Goal: Task Accomplishment & Management: Use online tool/utility

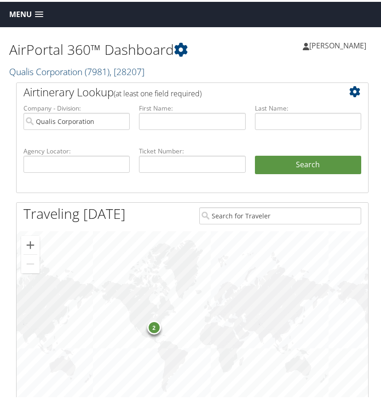
click at [82, 73] on link "Qualis Corporation ( 7981 ) , [ 28207 ]" at bounding box center [76, 70] width 135 height 12
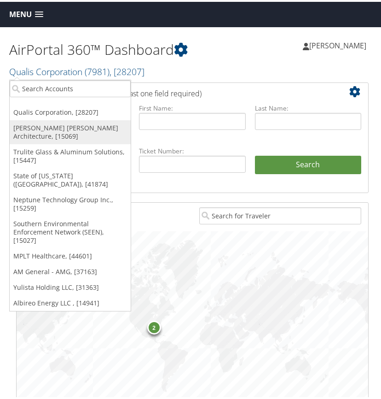
click at [60, 127] on link "[PERSON_NAME] [PERSON_NAME] Architecture, [15069]" at bounding box center [70, 130] width 121 height 24
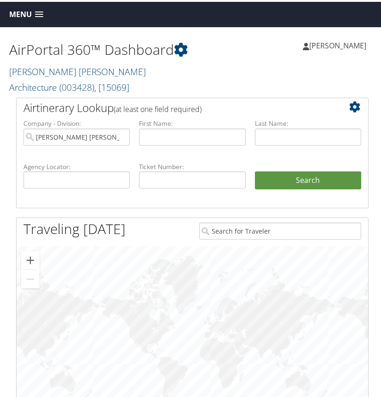
click at [39, 10] on span at bounding box center [39, 13] width 8 height 6
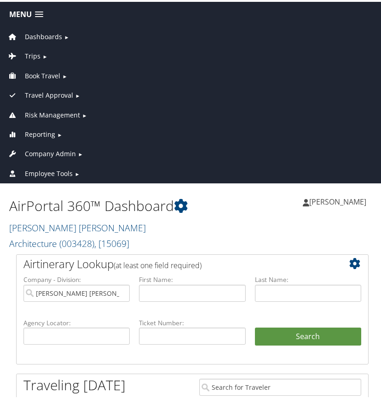
click at [34, 52] on span "Trips" at bounding box center [33, 54] width 16 height 10
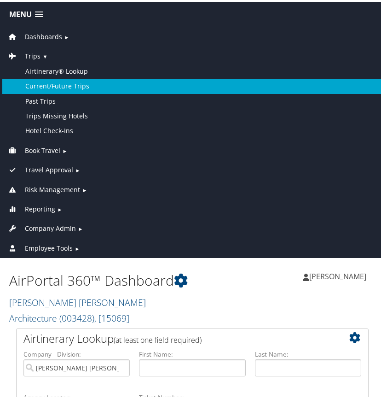
click at [52, 82] on link "Current/Future Trips" at bounding box center [192, 84] width 381 height 15
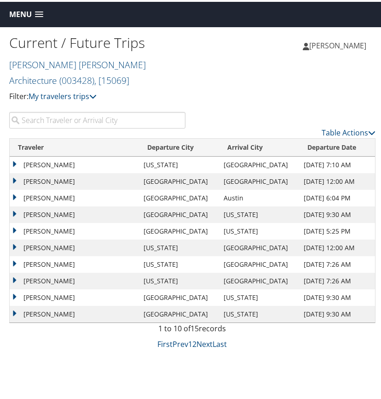
click at [66, 119] on input "search" at bounding box center [97, 118] width 176 height 17
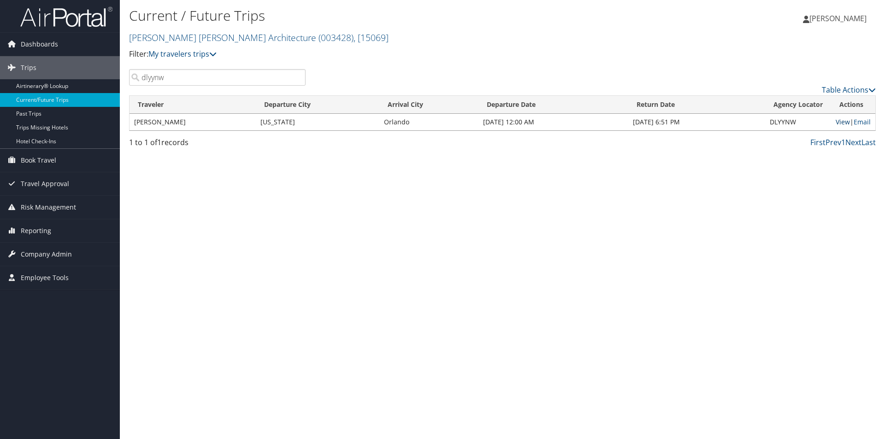
click at [381, 122] on link "View" at bounding box center [842, 121] width 14 height 9
click at [211, 78] on input "dlyynw" at bounding box center [217, 77] width 176 height 17
type input "d"
type input "dn22v3"
click at [381, 122] on link "View" at bounding box center [842, 121] width 14 height 9
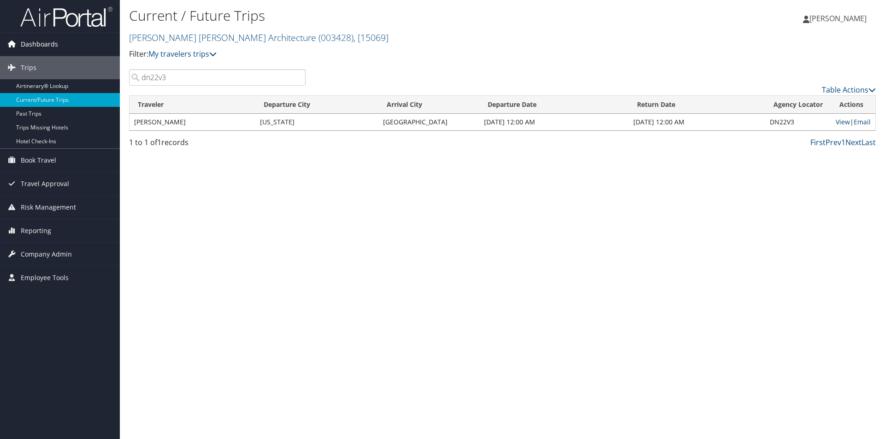
click at [51, 46] on span "Dashboards" at bounding box center [39, 44] width 37 height 23
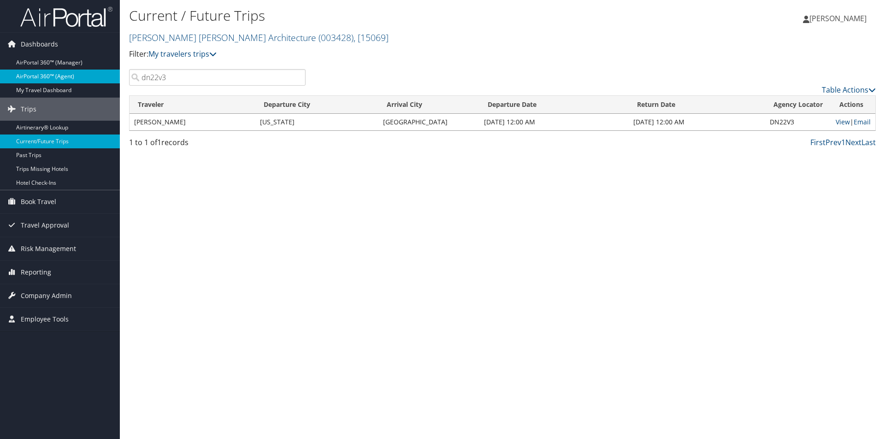
click at [68, 76] on link "AirPortal 360™ (Agent)" at bounding box center [60, 77] width 120 height 14
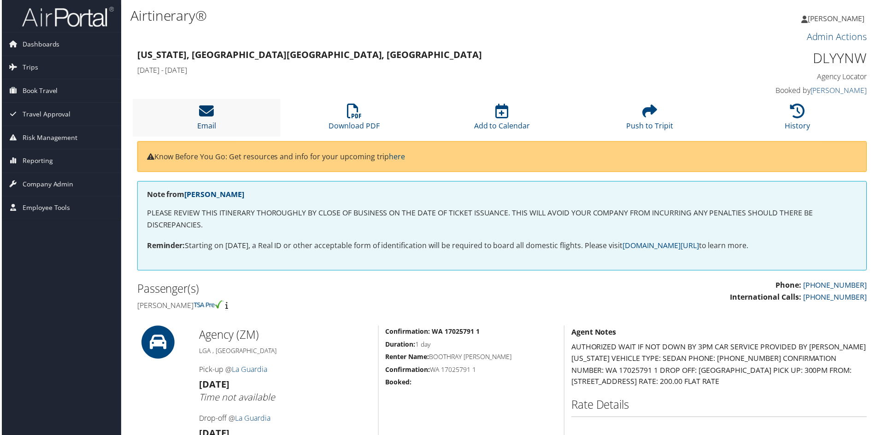
click at [209, 110] on icon at bounding box center [205, 111] width 15 height 15
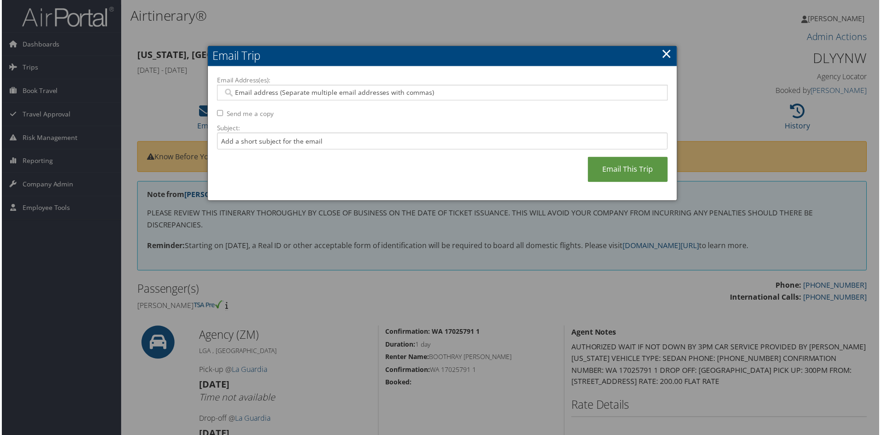
click at [245, 93] on input "Email Address(es):" at bounding box center [442, 92] width 440 height 9
type input "ray"
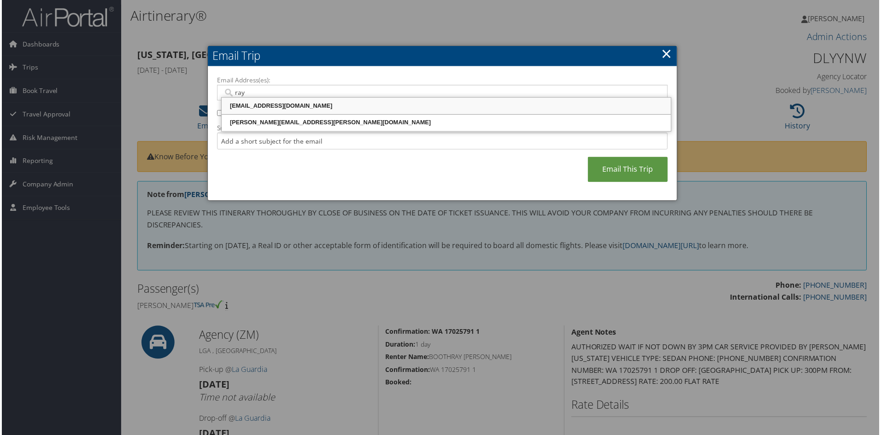
click at [248, 105] on div "RAY@MCALPINEHOUSE.COM" at bounding box center [446, 106] width 448 height 9
type input "RAY@MCALPINEHOUSE.COM"
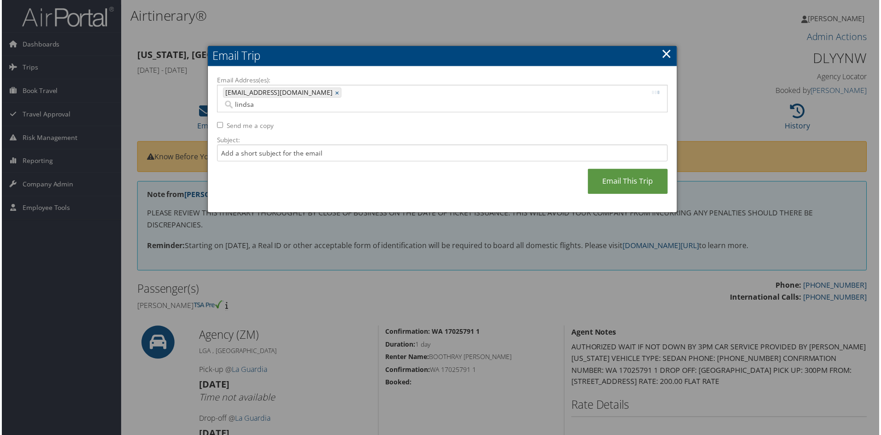
type input "lindsay"
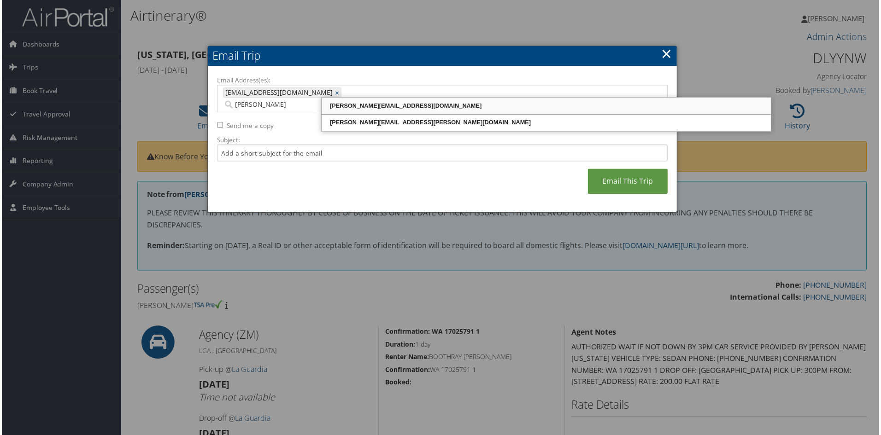
click at [357, 108] on div "lindsay@mcalpinehouse.com" at bounding box center [546, 106] width 448 height 9
type input "RAY@MCALPINEHOUSE.COM, lindsay@mcalpinehouse.com"
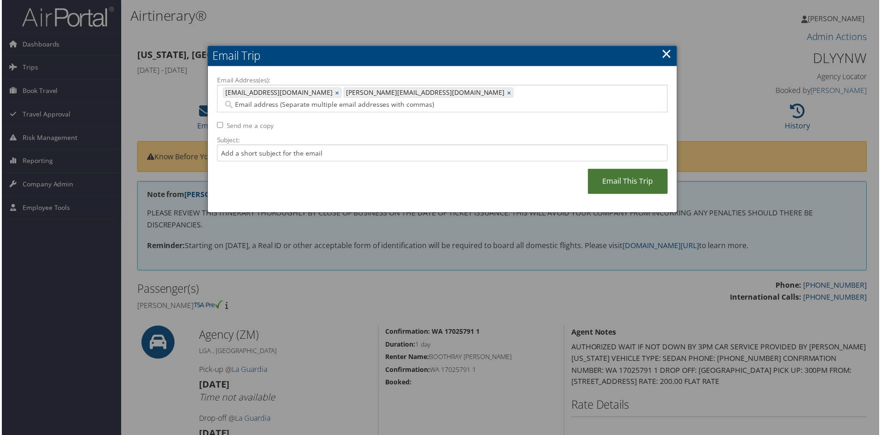
click at [628, 170] on link "Email This Trip" at bounding box center [628, 182] width 80 height 25
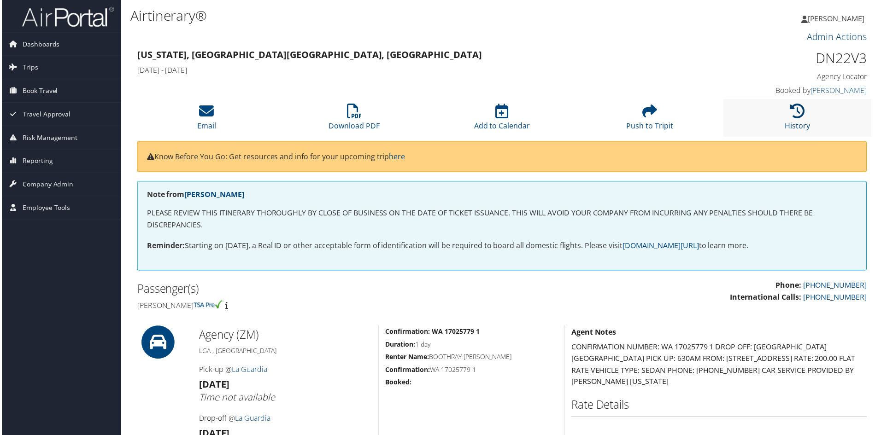
click at [792, 113] on icon at bounding box center [798, 111] width 15 height 15
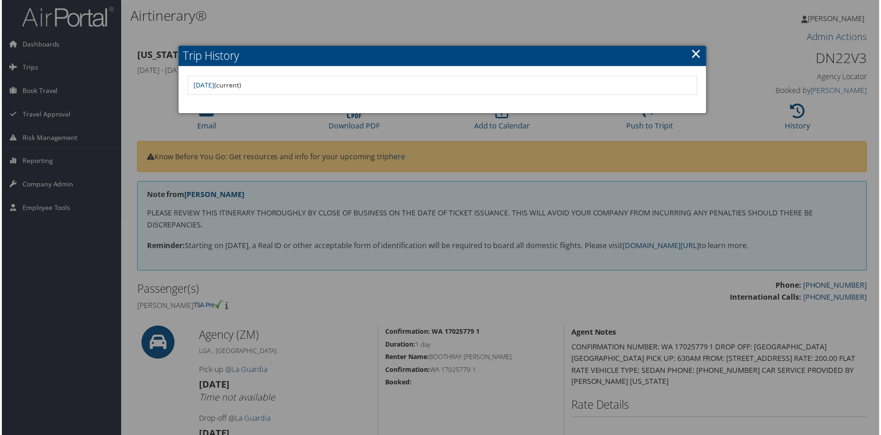
click at [437, 127] on div at bounding box center [442, 219] width 885 height 439
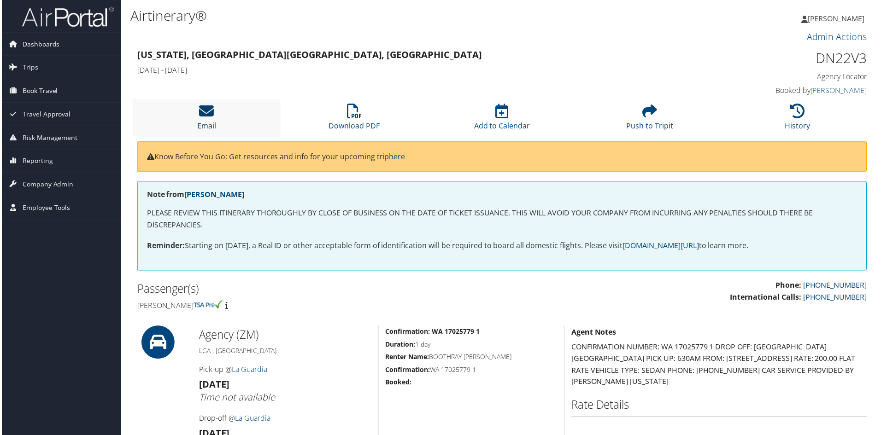
click at [206, 110] on icon at bounding box center [205, 111] width 15 height 15
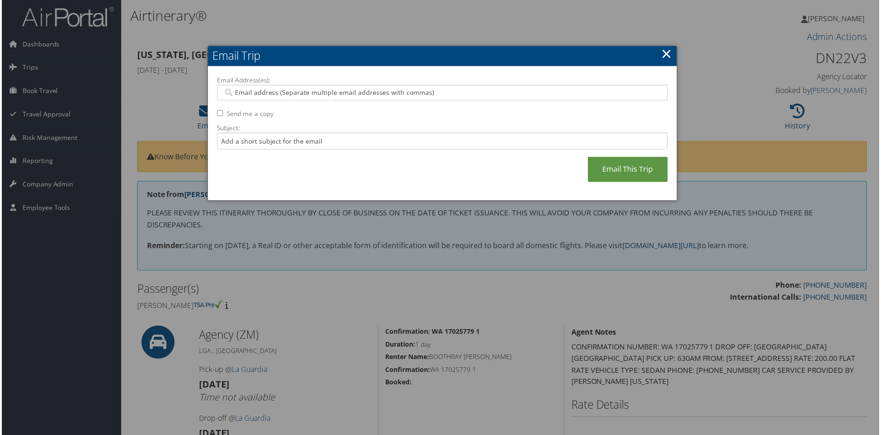
click at [281, 91] on input "Email Address(es):" at bounding box center [442, 92] width 440 height 9
type input "ray"
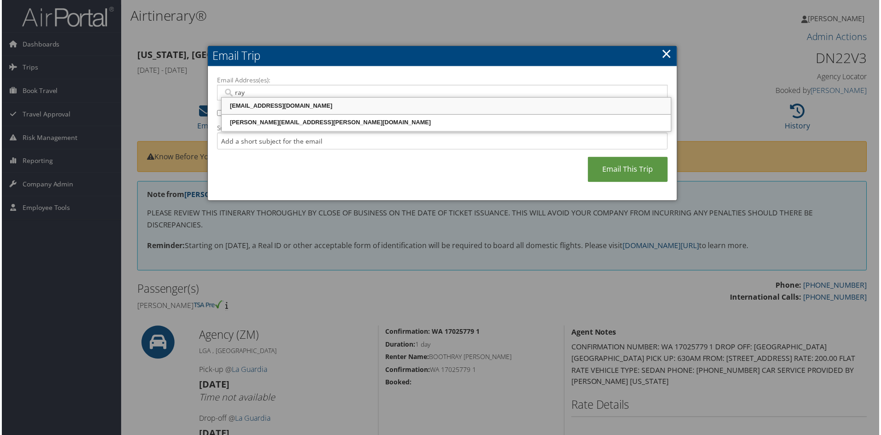
click at [274, 107] on div "RAY@MCALPINEHOUSE.COM" at bounding box center [446, 106] width 448 height 9
type input "RAY@MCALPINEHOUSE.COM"
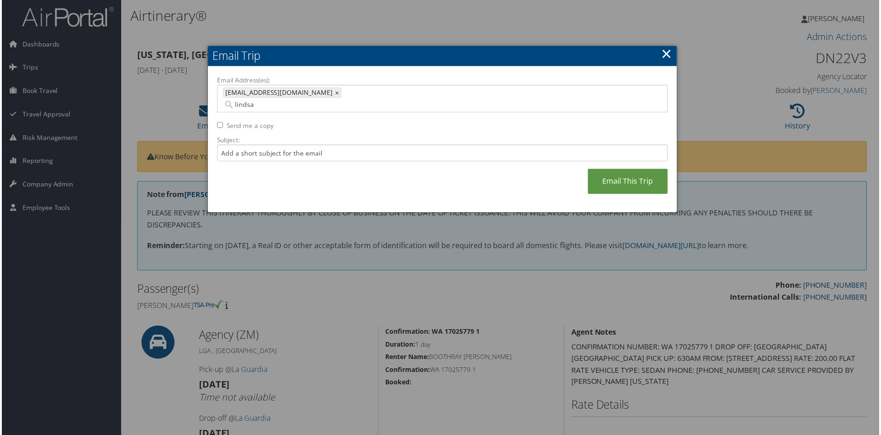
type input "lindsay"
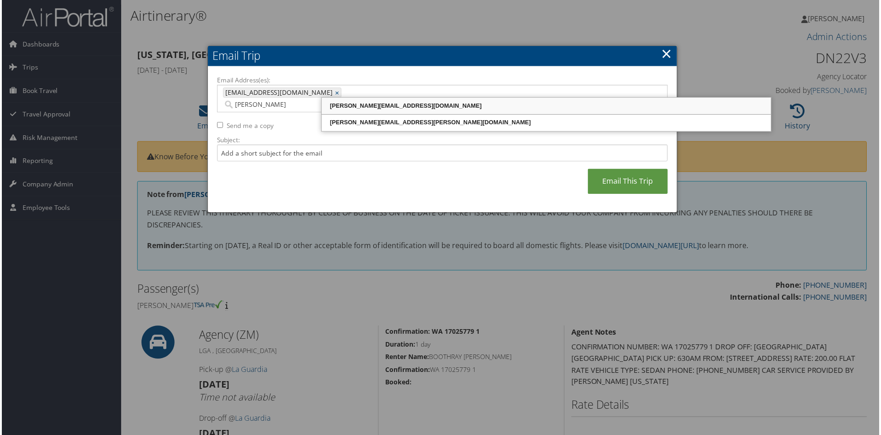
click at [356, 105] on div "lindsay@mcalpinehouse.com" at bounding box center [546, 106] width 448 height 9
type input "RAY@MCALPINEHOUSE.COM, lindsay@mcalpinehouse.com"
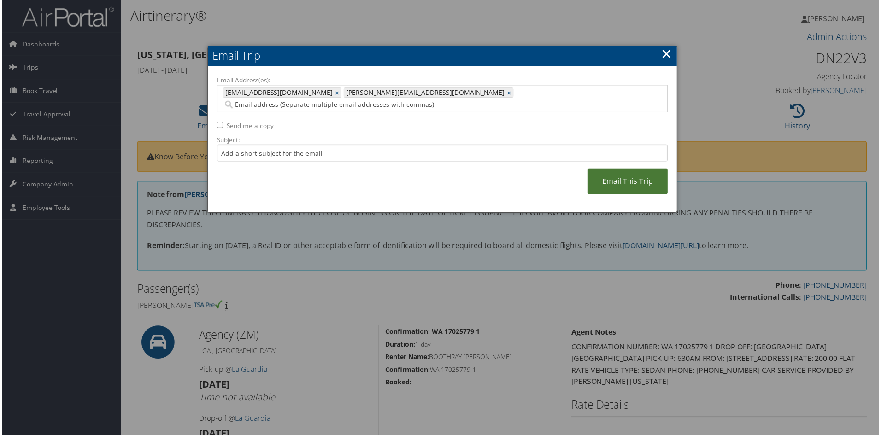
click at [614, 170] on link "Email This Trip" at bounding box center [628, 182] width 80 height 25
